Goal: Task Accomplishment & Management: Manage account settings

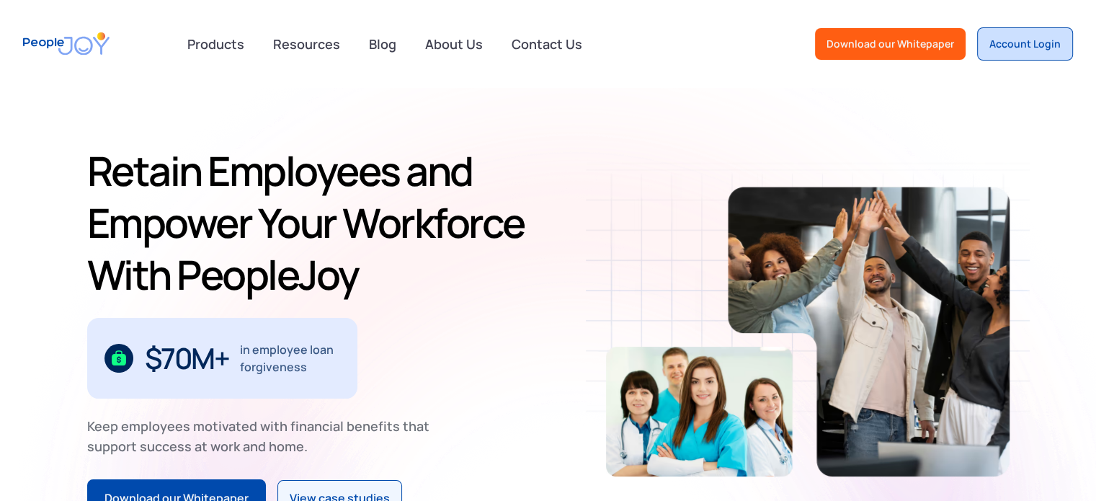
click at [983, 50] on link "Account Login" at bounding box center [1025, 43] width 96 height 33
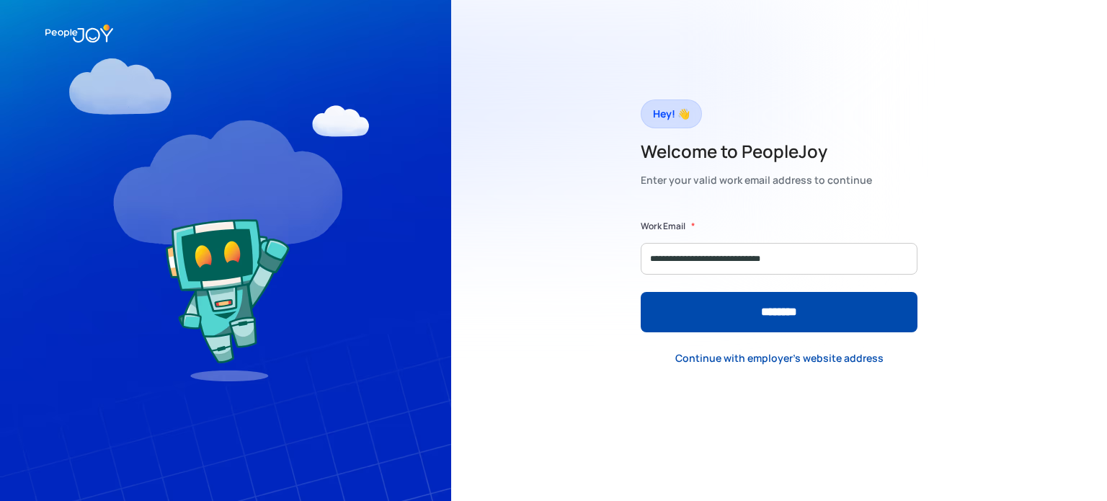
type input "**********"
click at [641, 292] on input "********" at bounding box center [779, 312] width 277 height 40
